Goal: Task Accomplishment & Management: Manage account settings

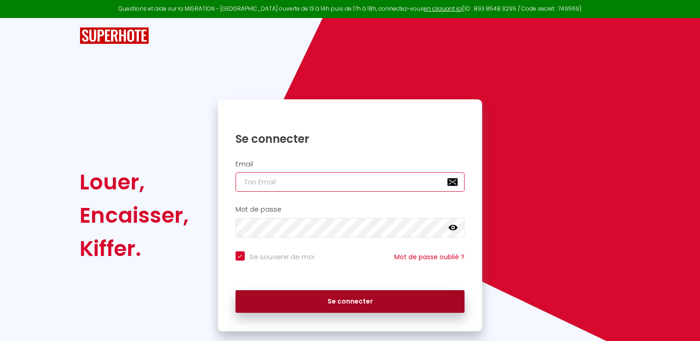
type input "[EMAIL_ADDRESS][DOMAIN_NAME]"
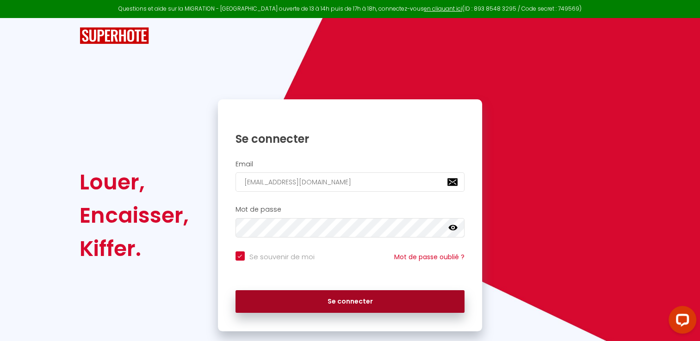
click at [288, 307] on button "Se connecter" at bounding box center [349, 301] width 229 height 23
checkbox input "true"
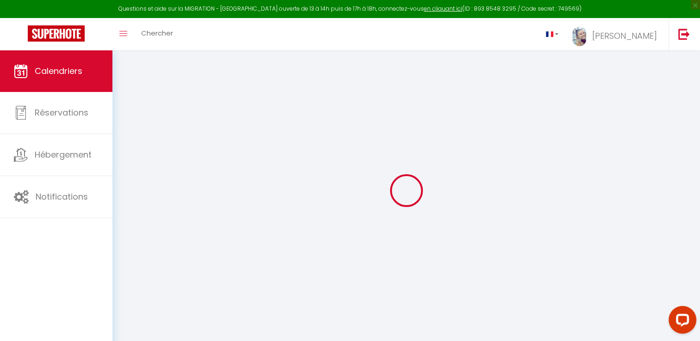
select select
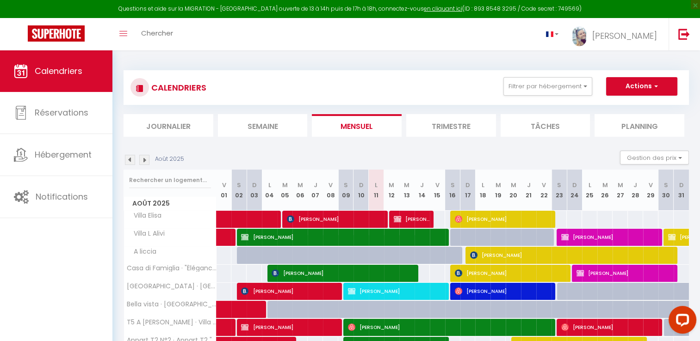
scroll to position [109, 0]
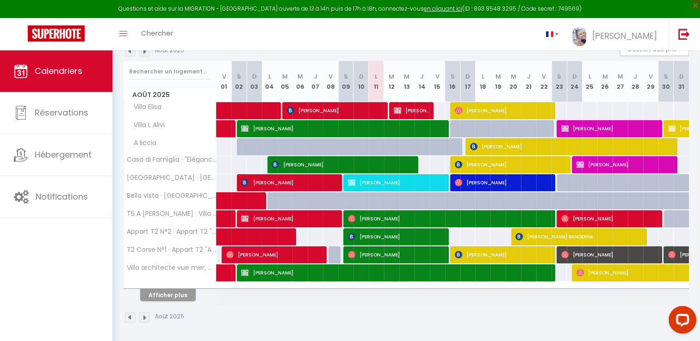
select select
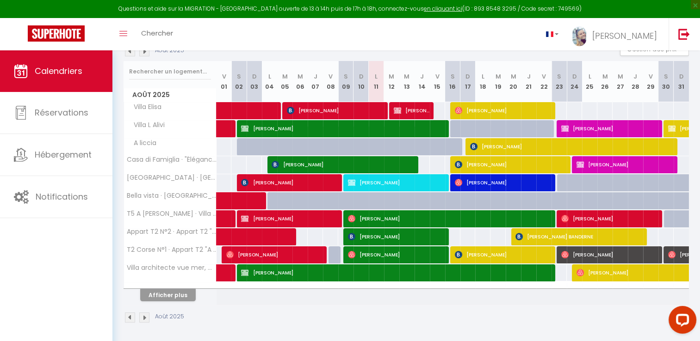
select select
click at [162, 294] on button "Afficher plus" at bounding box center [167, 295] width 55 height 12
select select
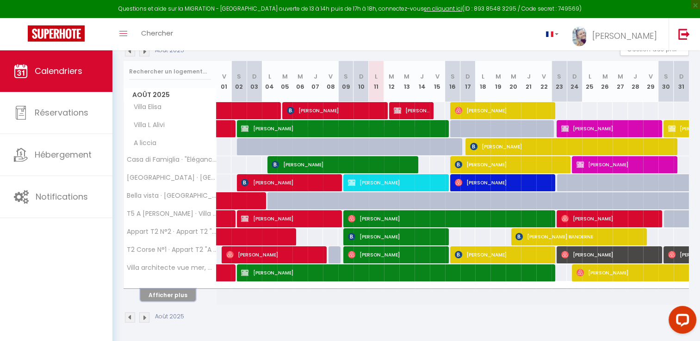
select select
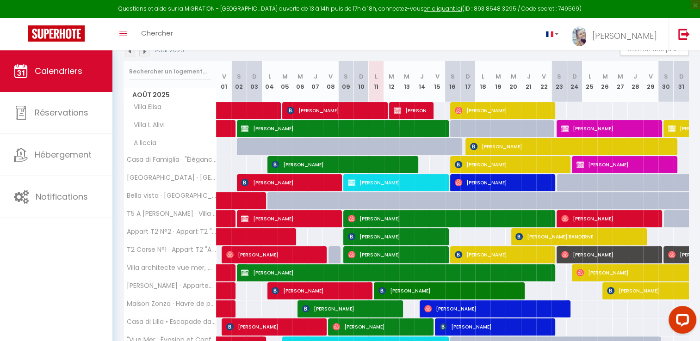
scroll to position [288, 0]
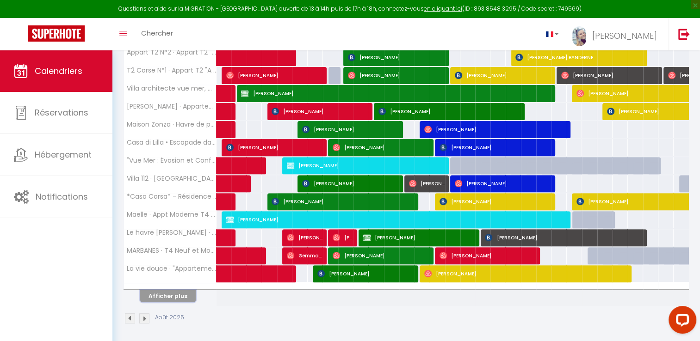
click at [162, 294] on button "Afficher plus" at bounding box center [167, 296] width 55 height 12
select select
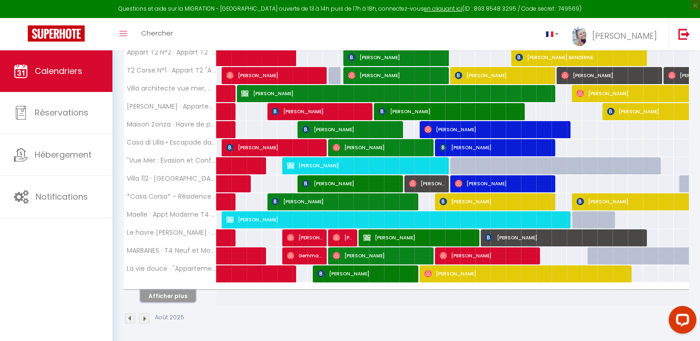
select select
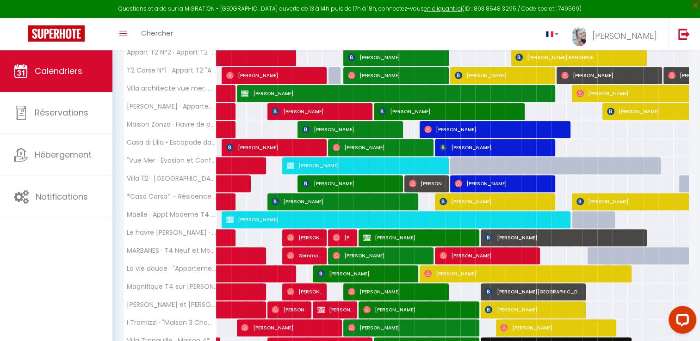
scroll to position [468, 0]
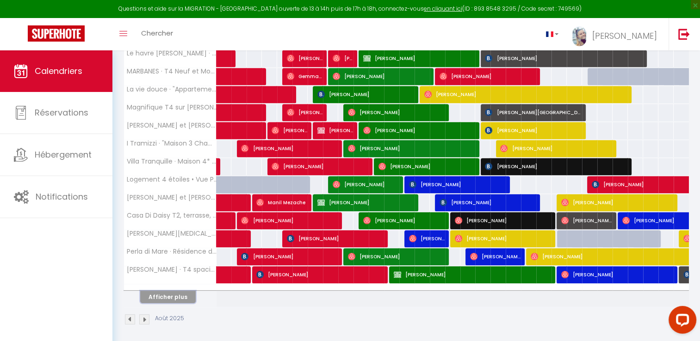
click at [162, 294] on button "Afficher plus" at bounding box center [167, 297] width 55 height 12
select select
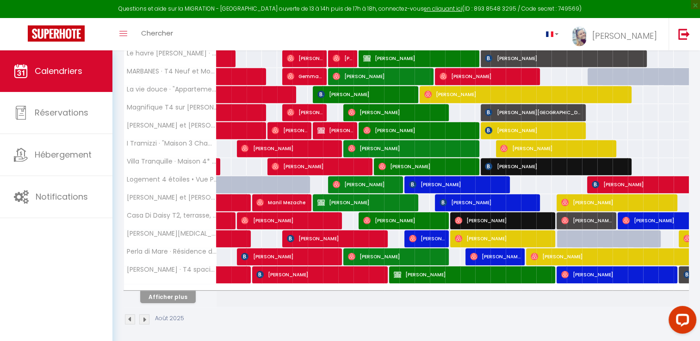
select select
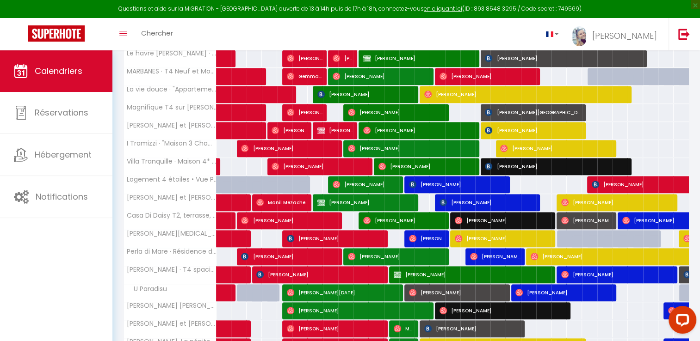
scroll to position [607, 0]
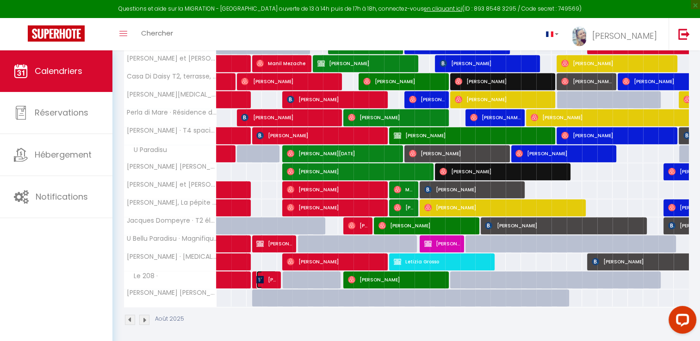
click at [272, 275] on span "[PERSON_NAME]" at bounding box center [266, 280] width 20 height 18
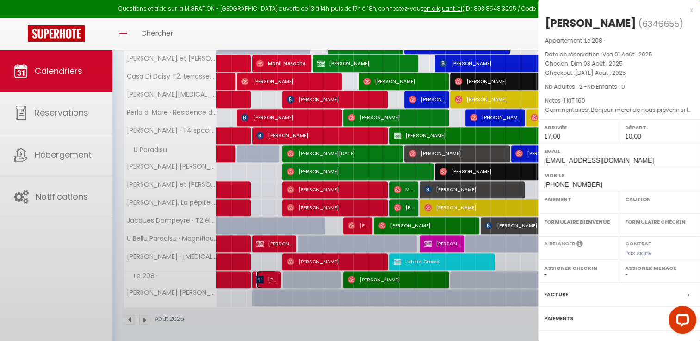
select select "OK"
select select "1"
select select "0"
select select "1"
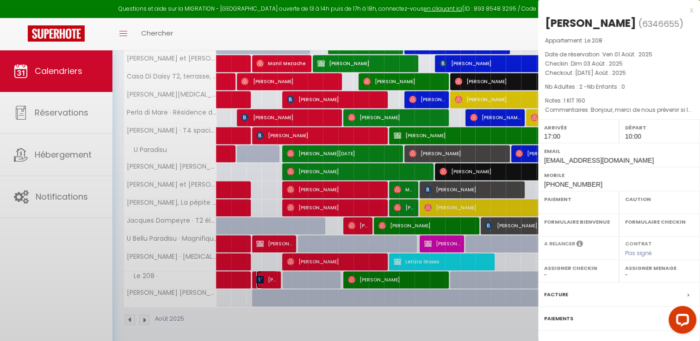
select select
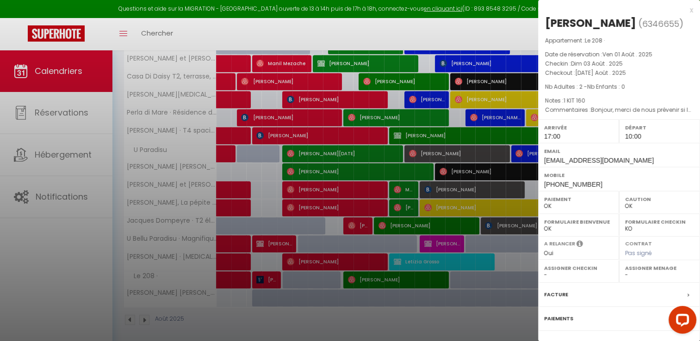
click at [272, 275] on div at bounding box center [350, 170] width 700 height 341
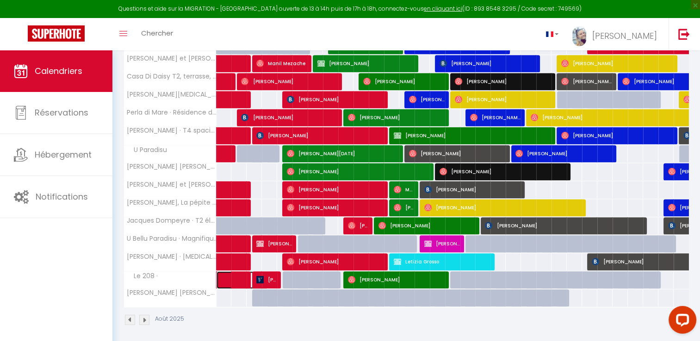
click at [240, 277] on span at bounding box center [247, 280] width 43 height 18
select select "41743"
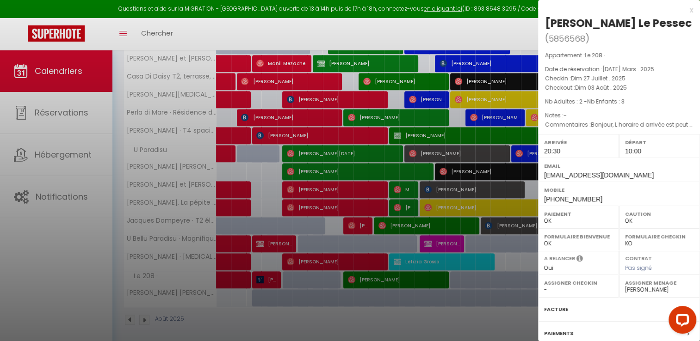
click at [240, 277] on div at bounding box center [350, 170] width 700 height 341
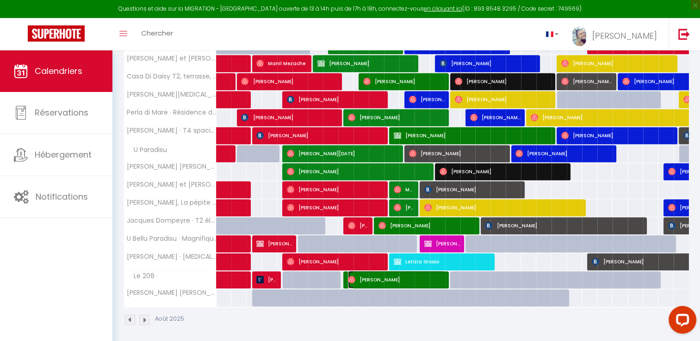
click at [364, 276] on span "[PERSON_NAME]" at bounding box center [396, 280] width 97 height 18
select select
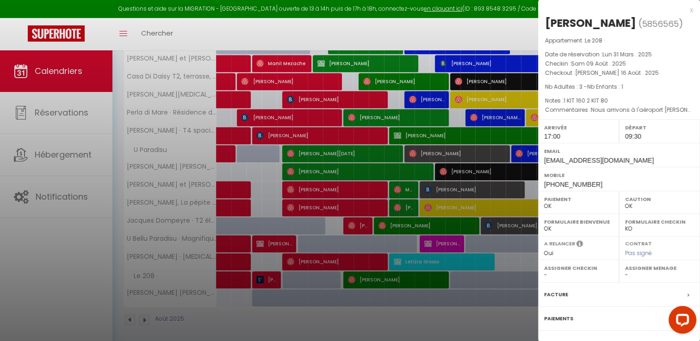
click at [364, 276] on div at bounding box center [350, 170] width 700 height 341
